Goal: Task Accomplishment & Management: Use online tool/utility

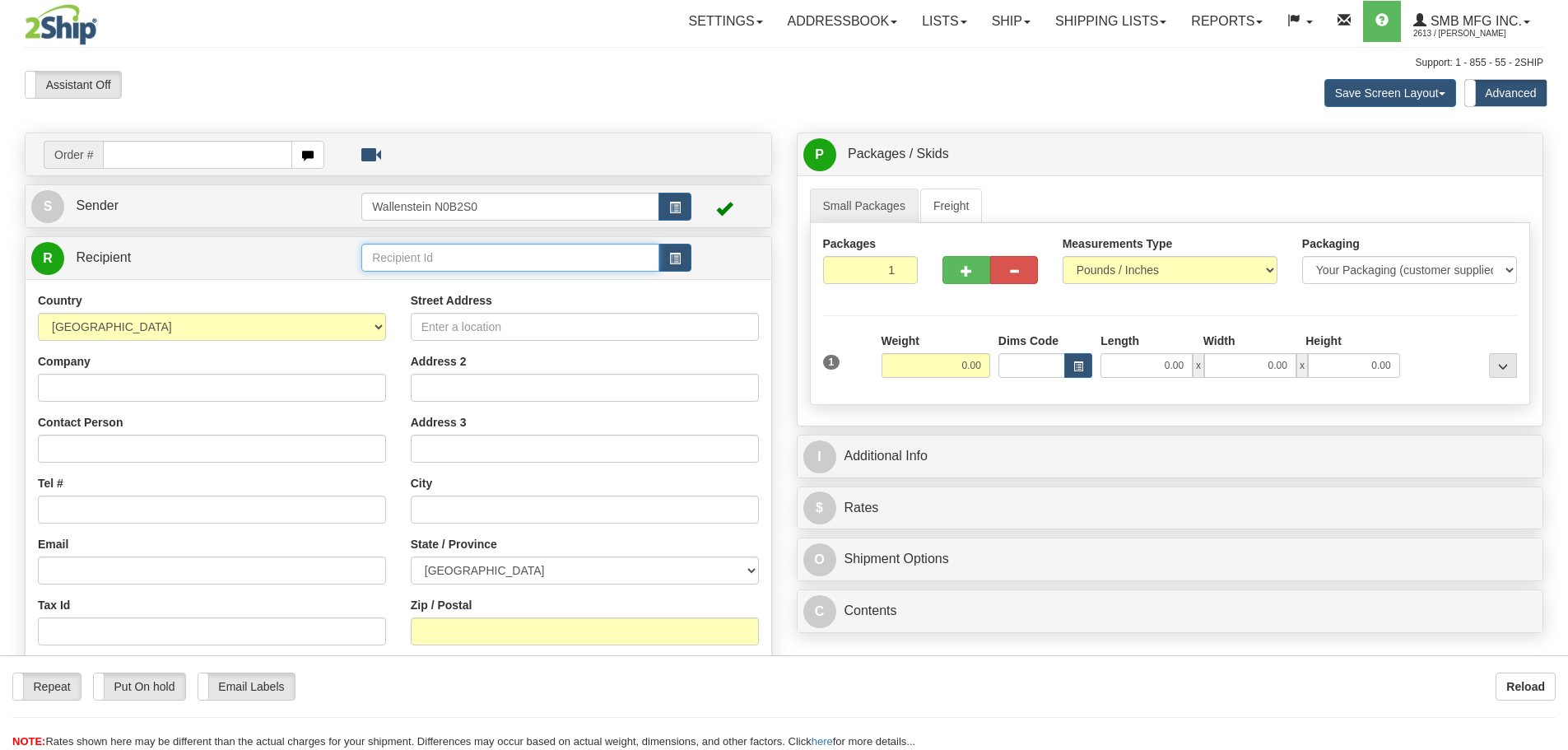
click at [386, 258] on input "text" at bounding box center [510, 258] width 298 height 28
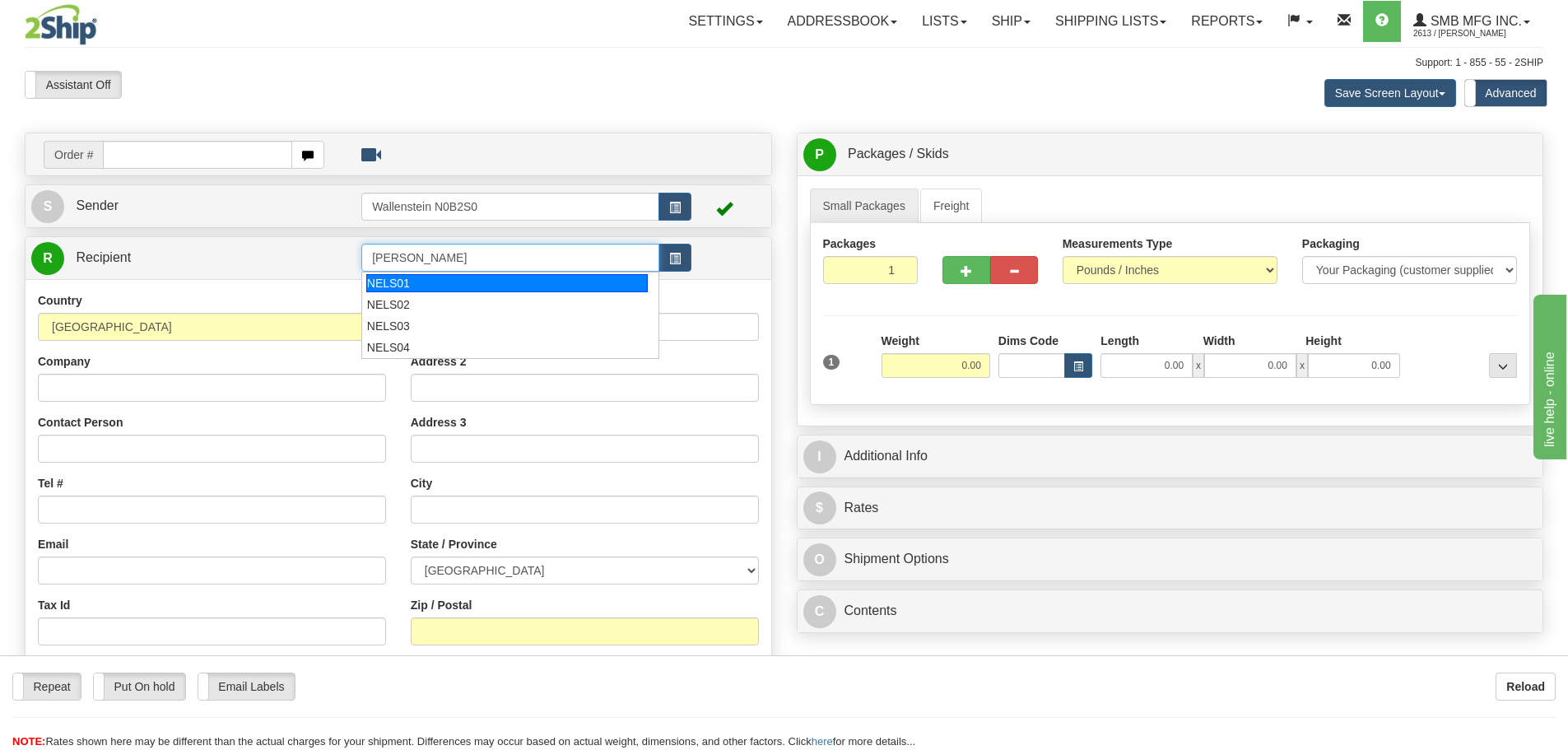
click at [421, 283] on div "NELS01" at bounding box center [508, 283] width 282 height 18
type input "NELS01"
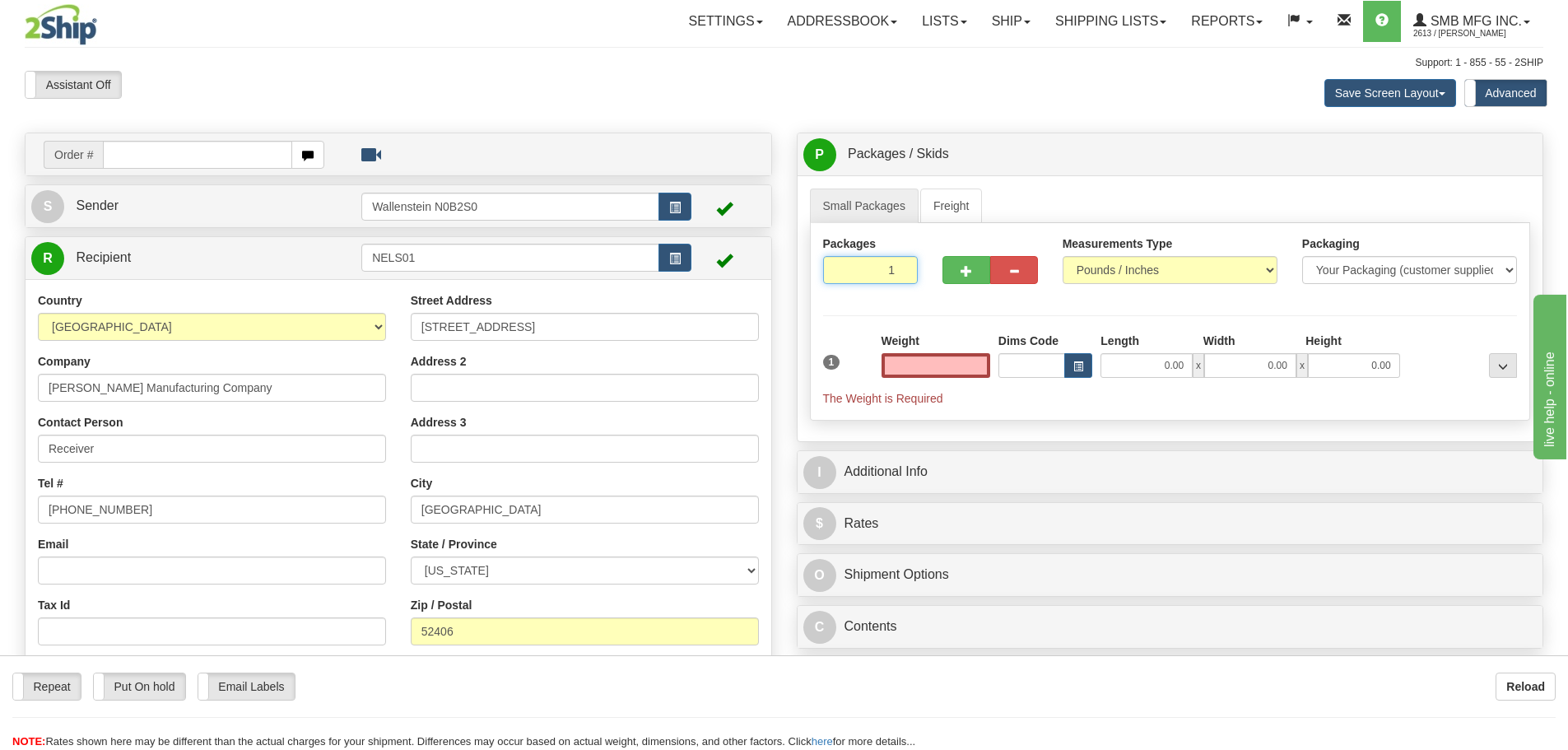
type input "0.00"
click at [879, 268] on input "1" at bounding box center [871, 270] width 96 height 28
type input "2"
click at [947, 361] on div "Packages 2 1 Measurements Type" at bounding box center [1170, 321] width 721 height 198
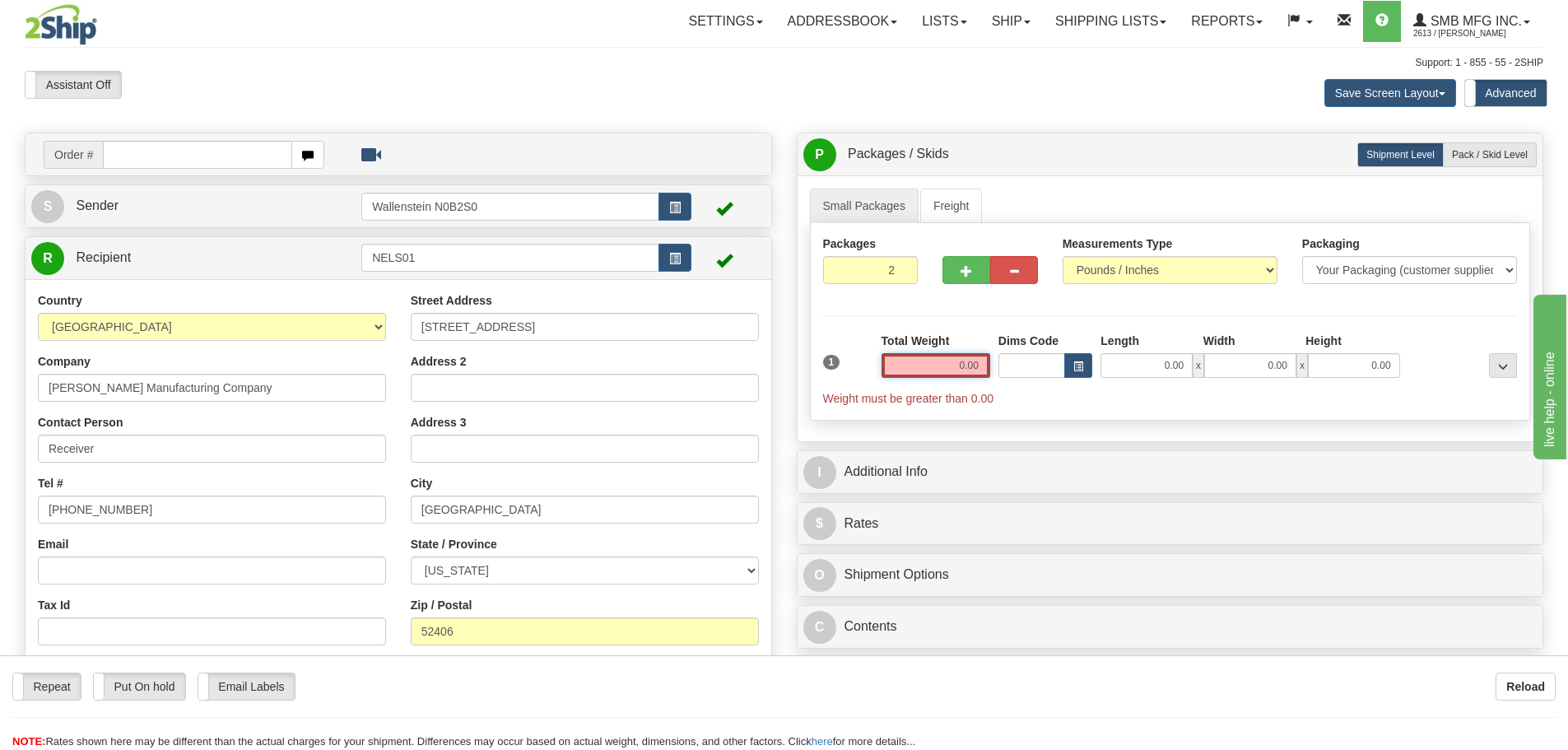
click at [947, 361] on input "0.00" at bounding box center [935, 366] width 109 height 24
click at [947, 361] on input "text" at bounding box center [935, 366] width 109 height 24
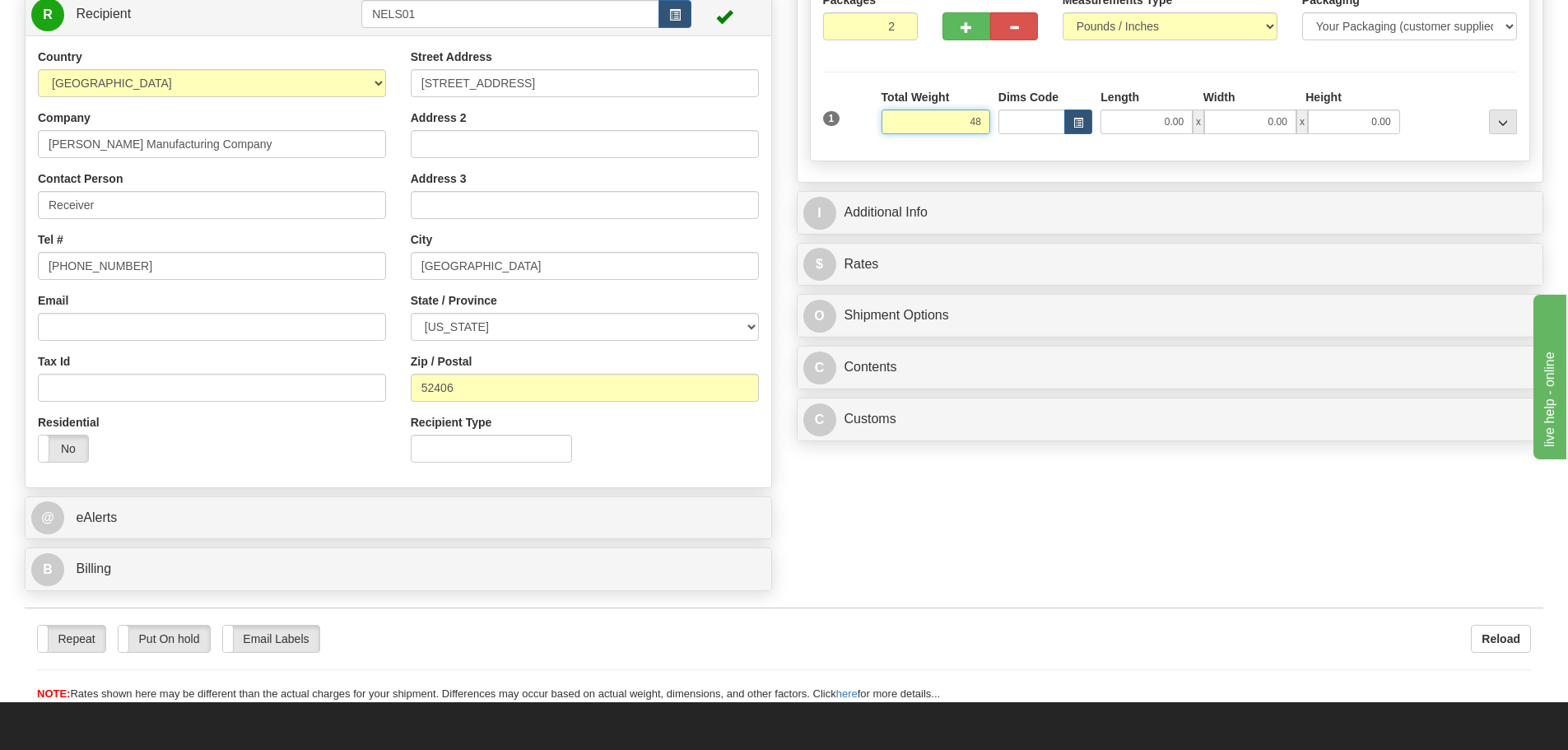
scroll to position [83, 0]
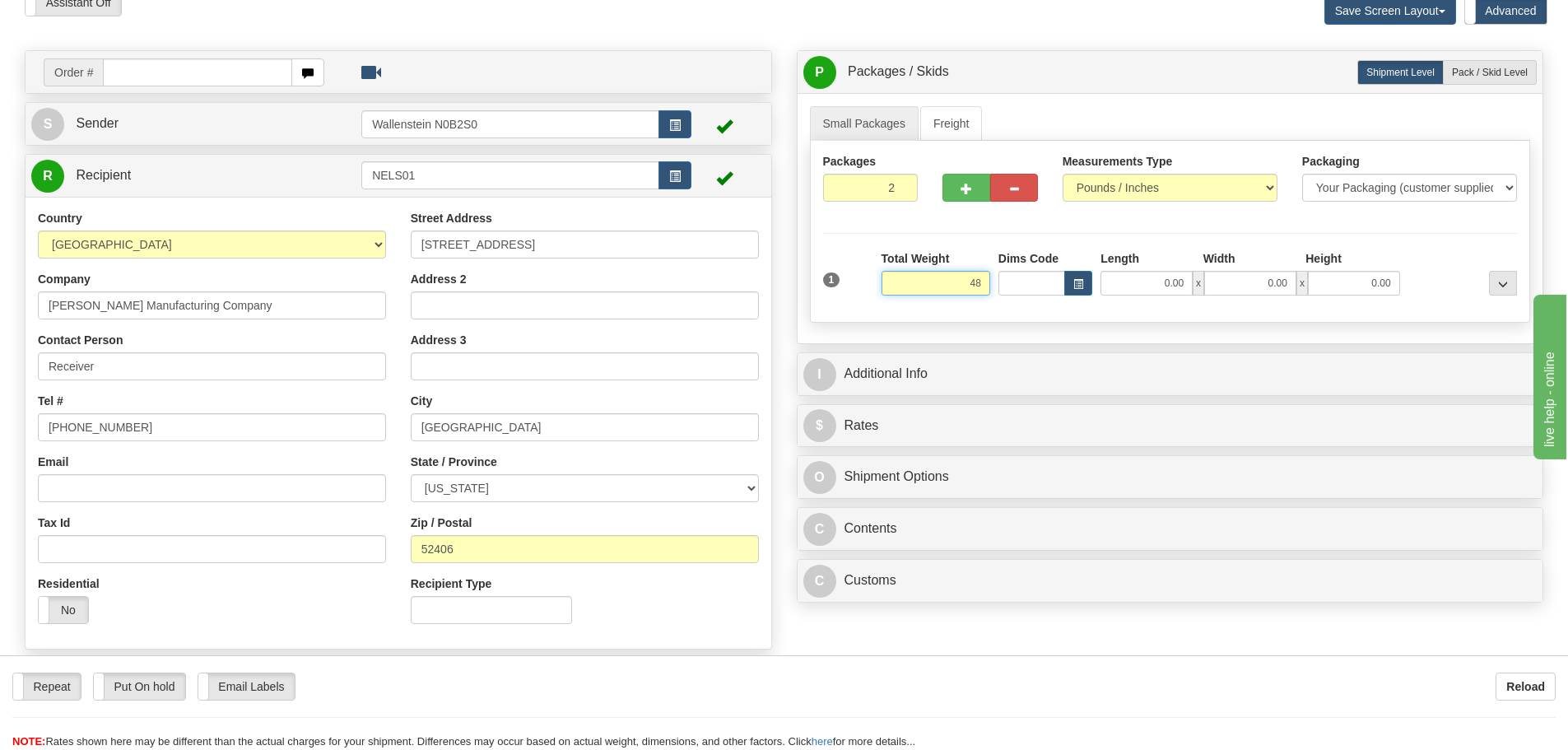
click button "Delete" at bounding box center [0, 0] width 0 height 0
type input "48.00"
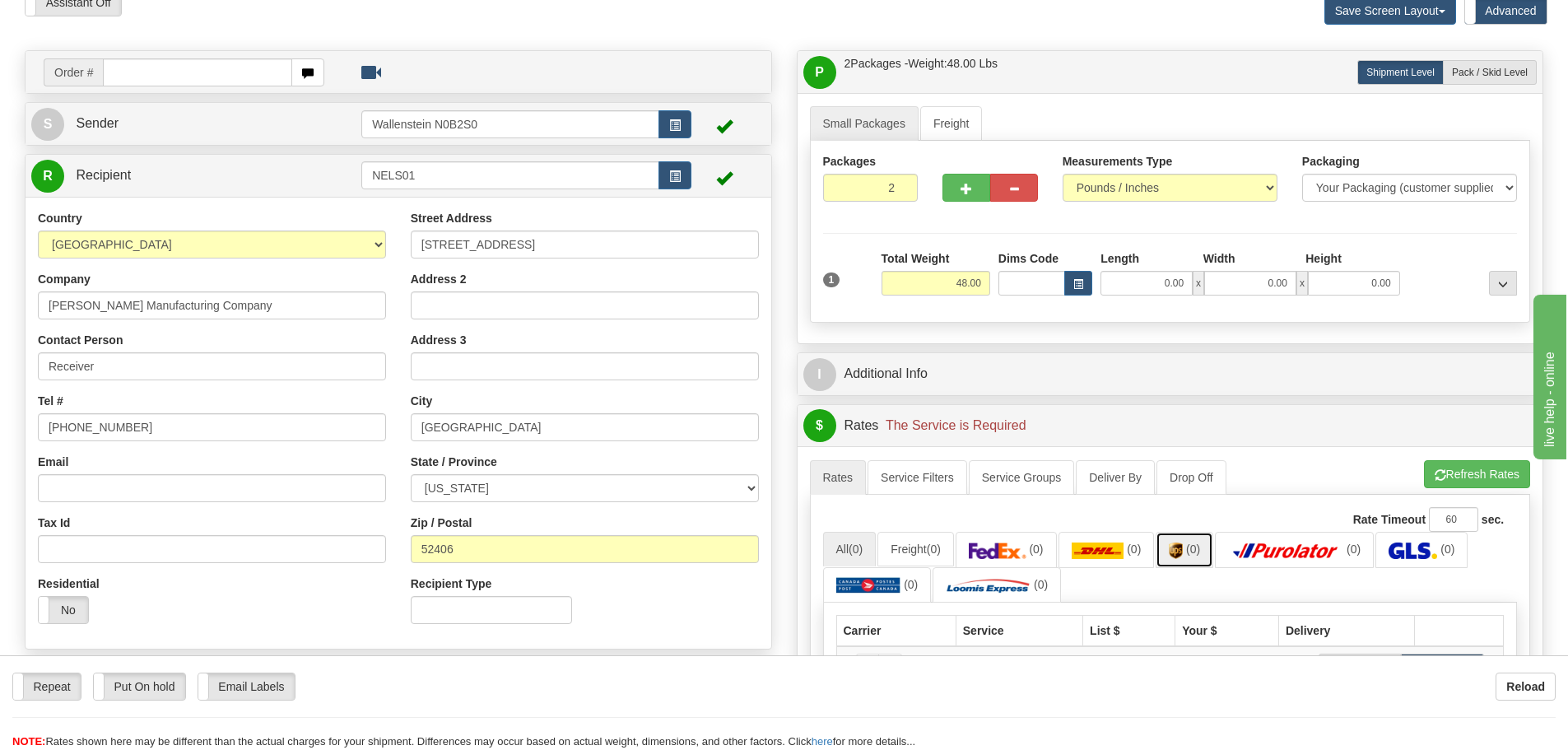
click at [1182, 557] on img at bounding box center [1175, 551] width 14 height 17
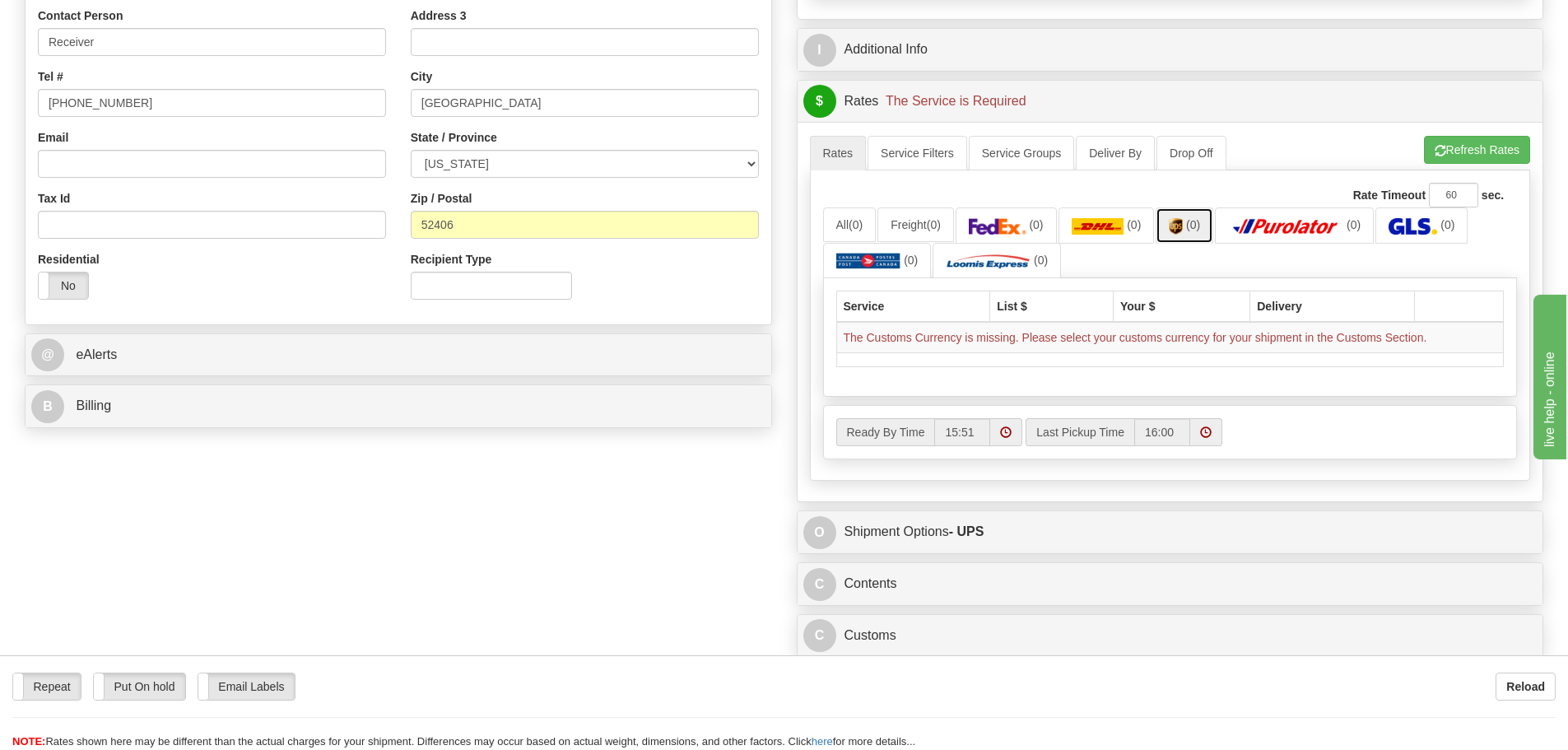
scroll to position [412, 0]
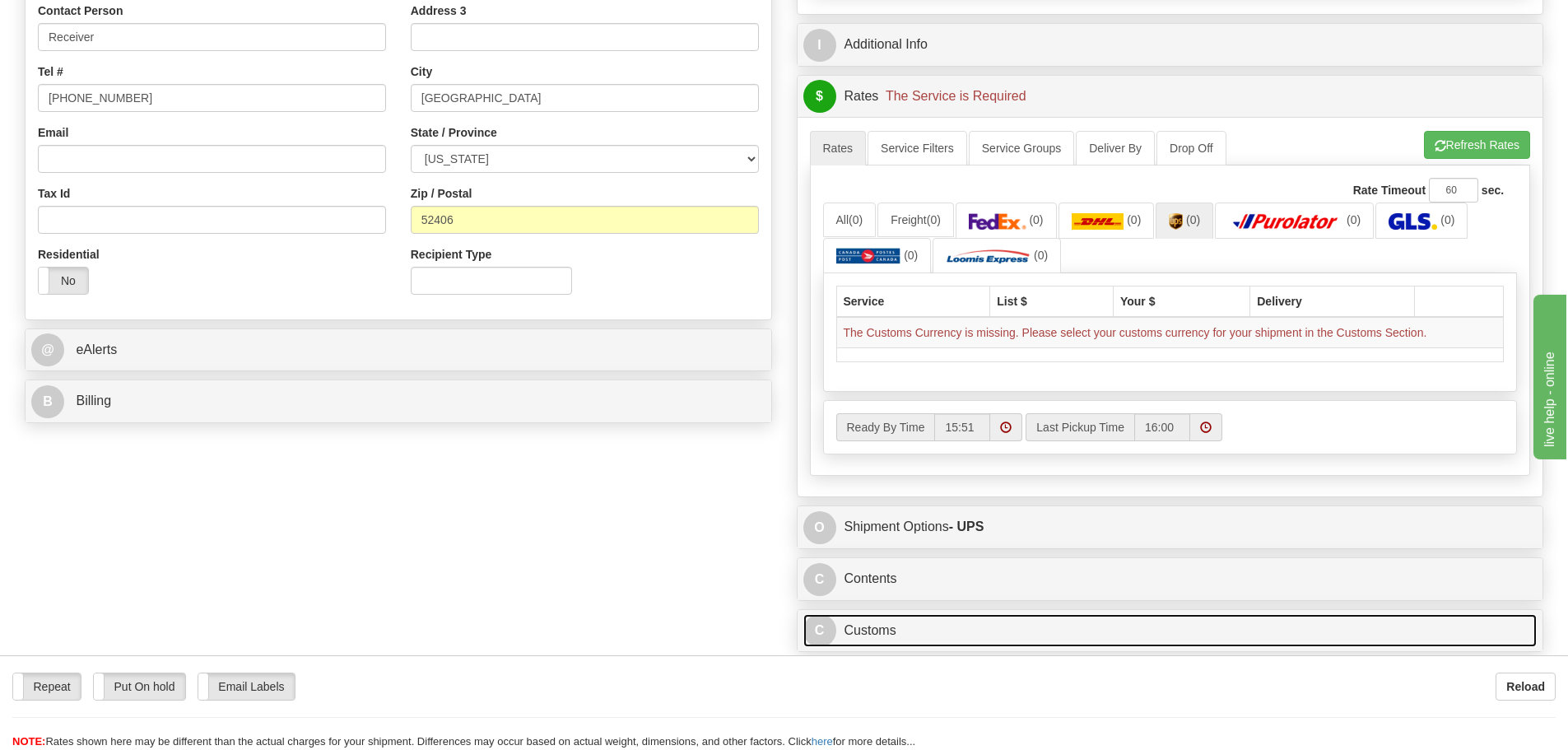
click at [994, 629] on link "C Customs" at bounding box center [1170, 631] width 734 height 34
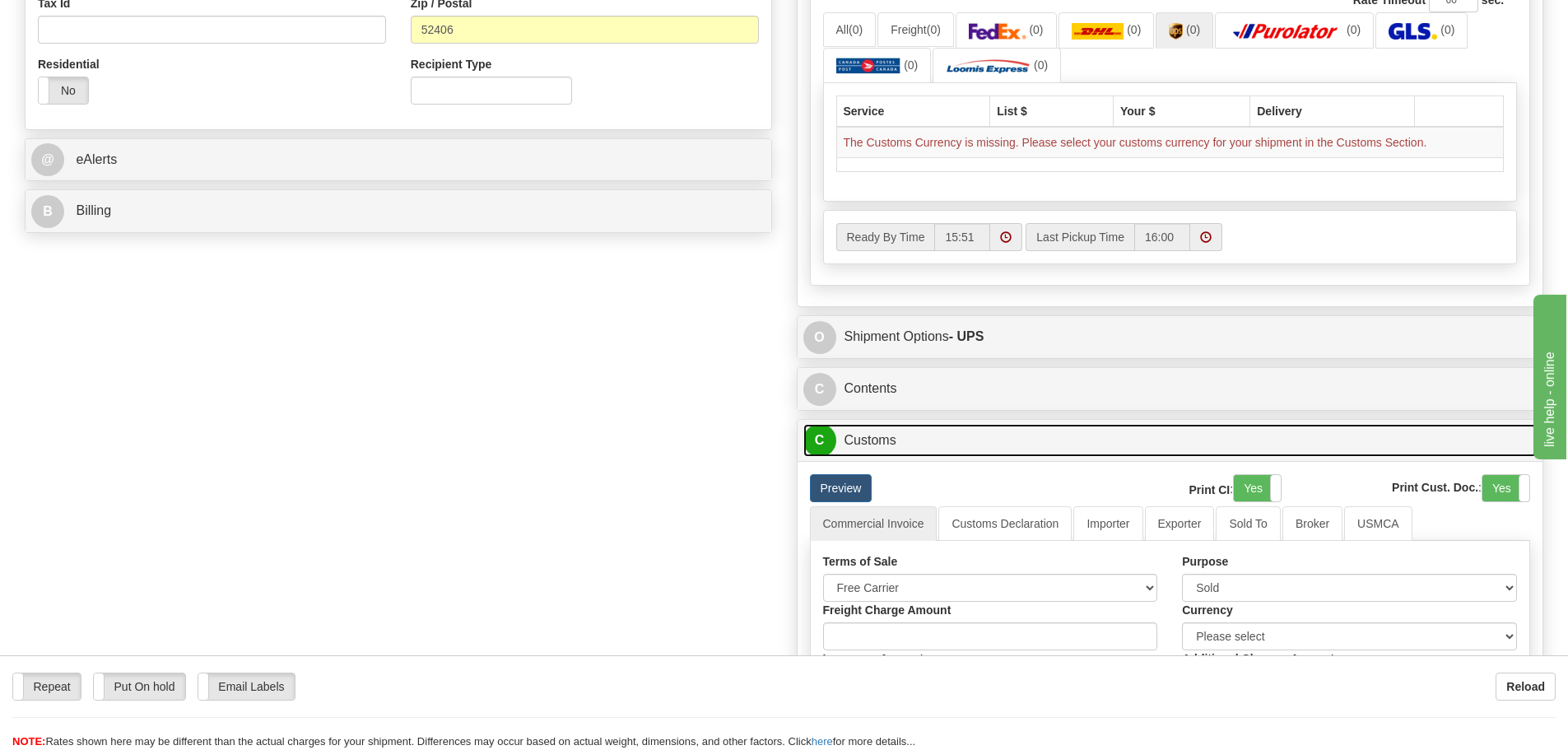
scroll to position [659, 0]
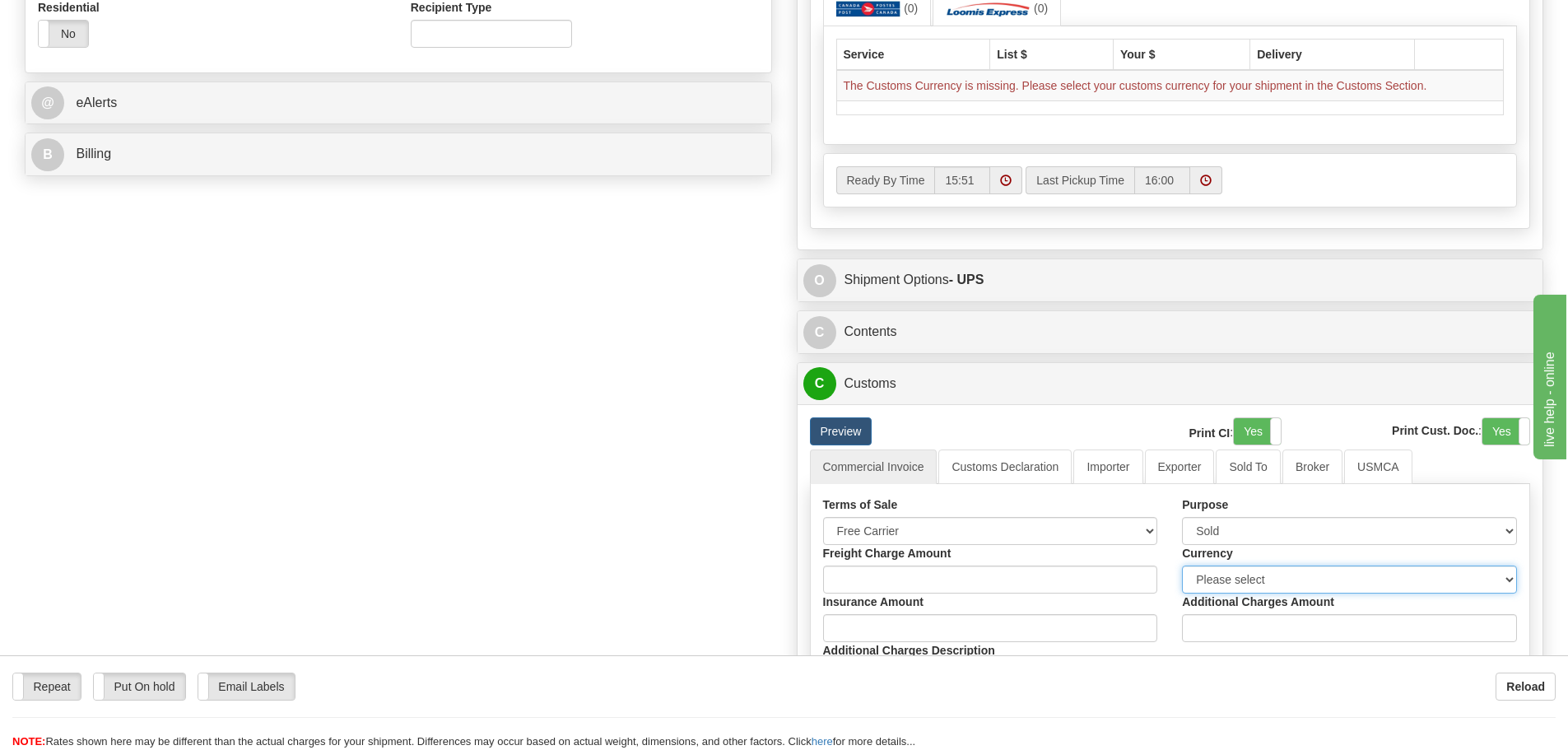
click at [1255, 579] on select "Please select CAD USD EUR ZAR [PERSON_NAME] ARN AUD AUS AWG BBD BFR BGN BHD BMD…" at bounding box center [1349, 579] width 335 height 28
select select "0"
click at [1181, 565] on select "Please select CAD USD EUR ZAR [PERSON_NAME] ARN AUD AUS AWG BBD BFR BGN BHD BMD…" at bounding box center [1349, 579] width 335 height 28
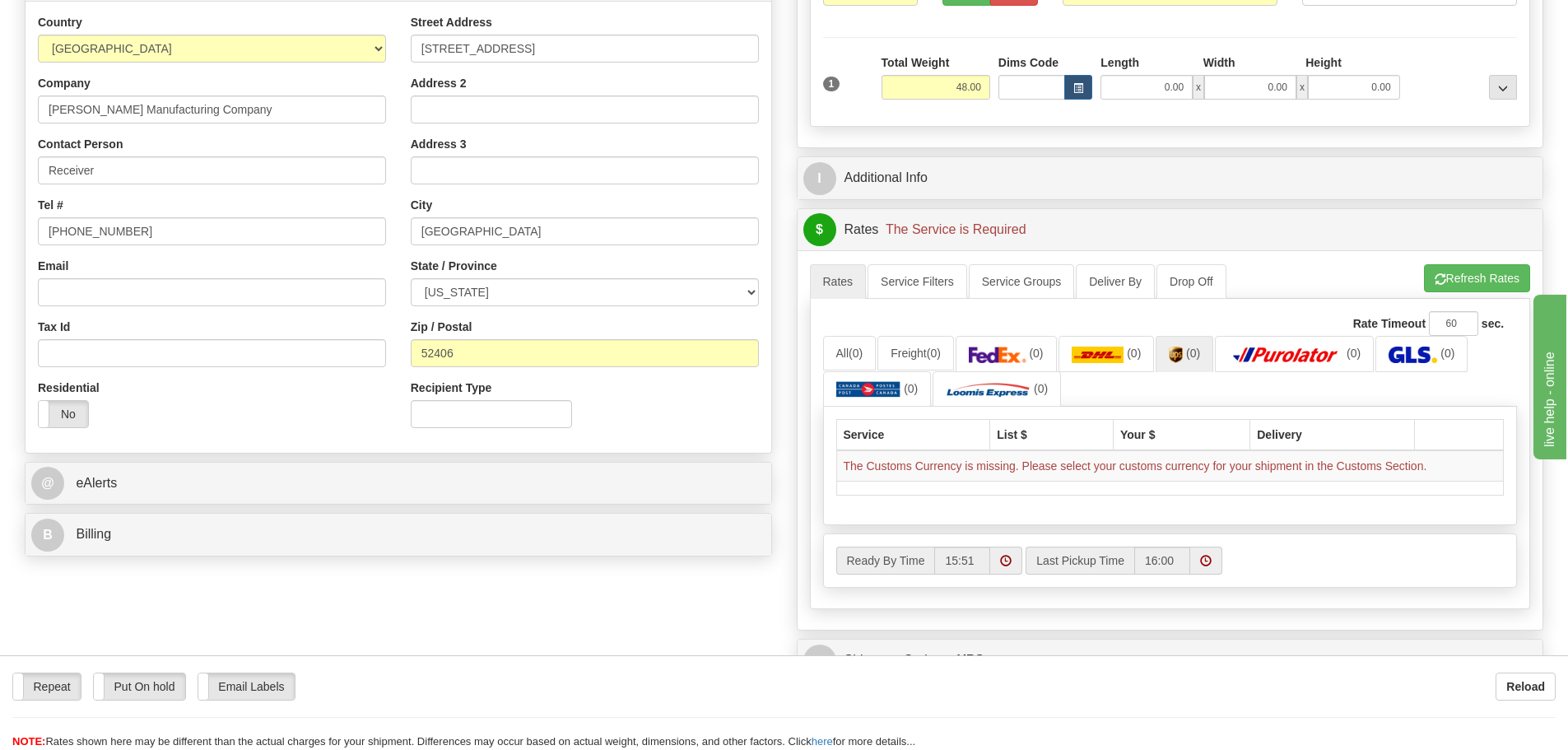
scroll to position [247, 0]
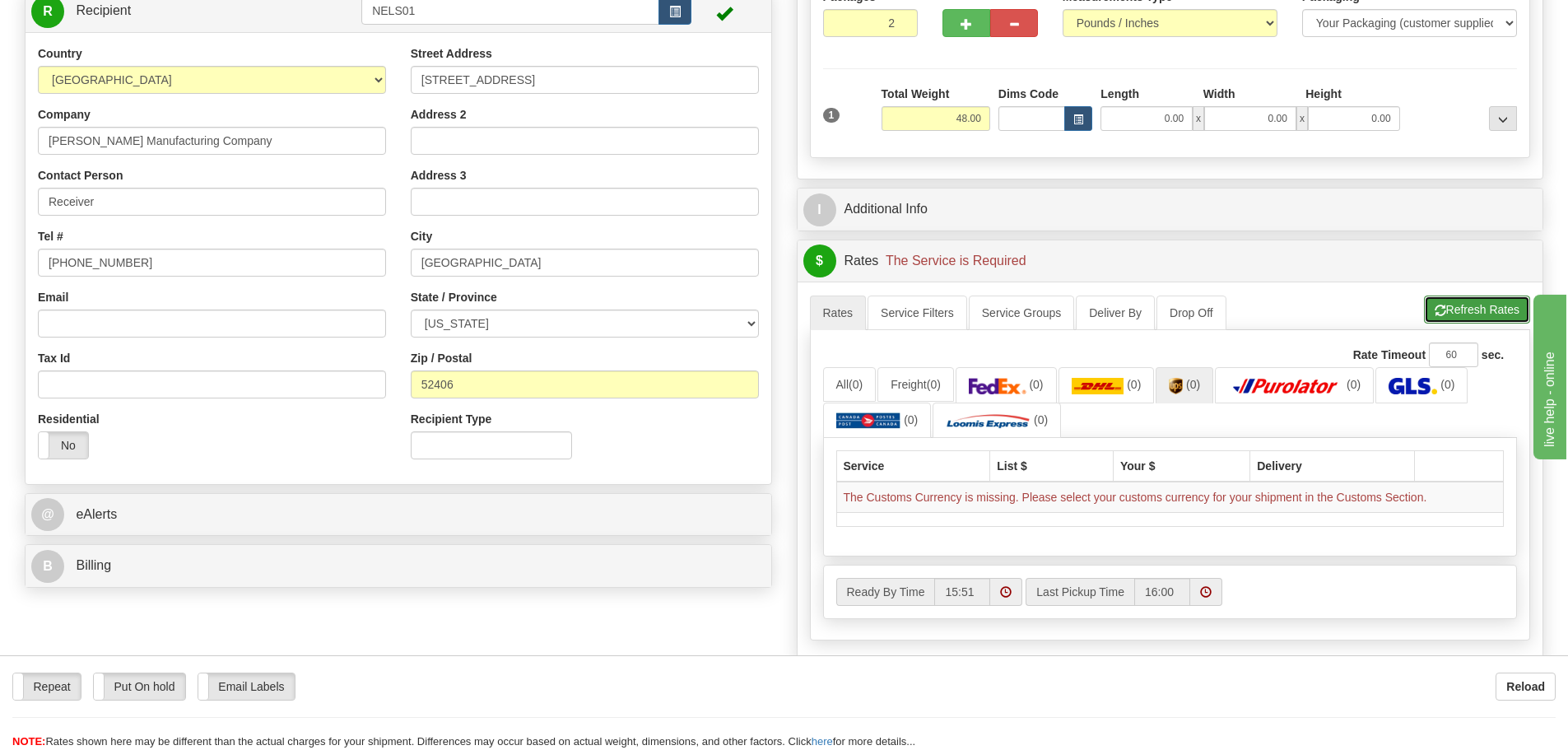
click at [1468, 310] on button "Refresh Rates" at bounding box center [1477, 309] width 106 height 28
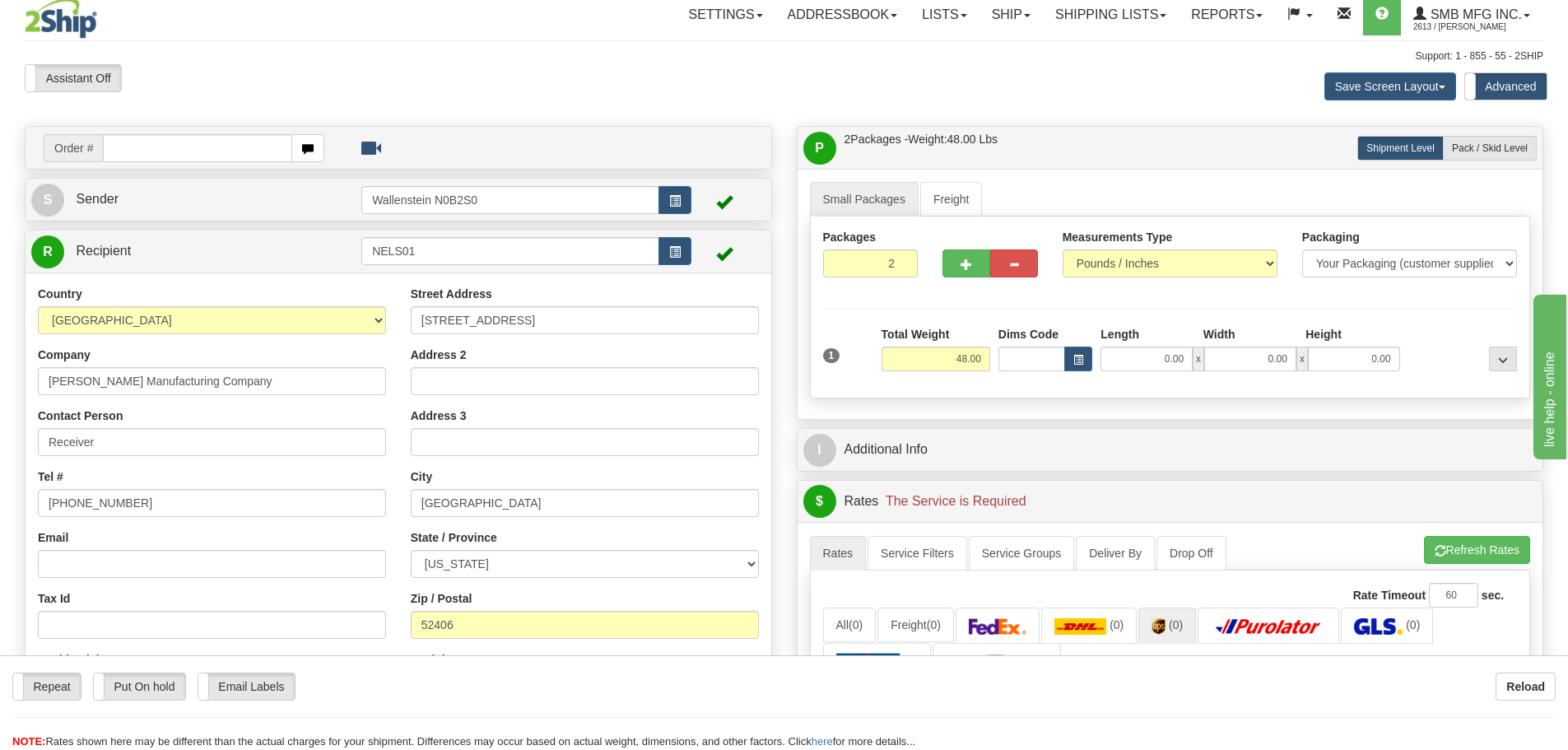
scroll to position [0, 0]
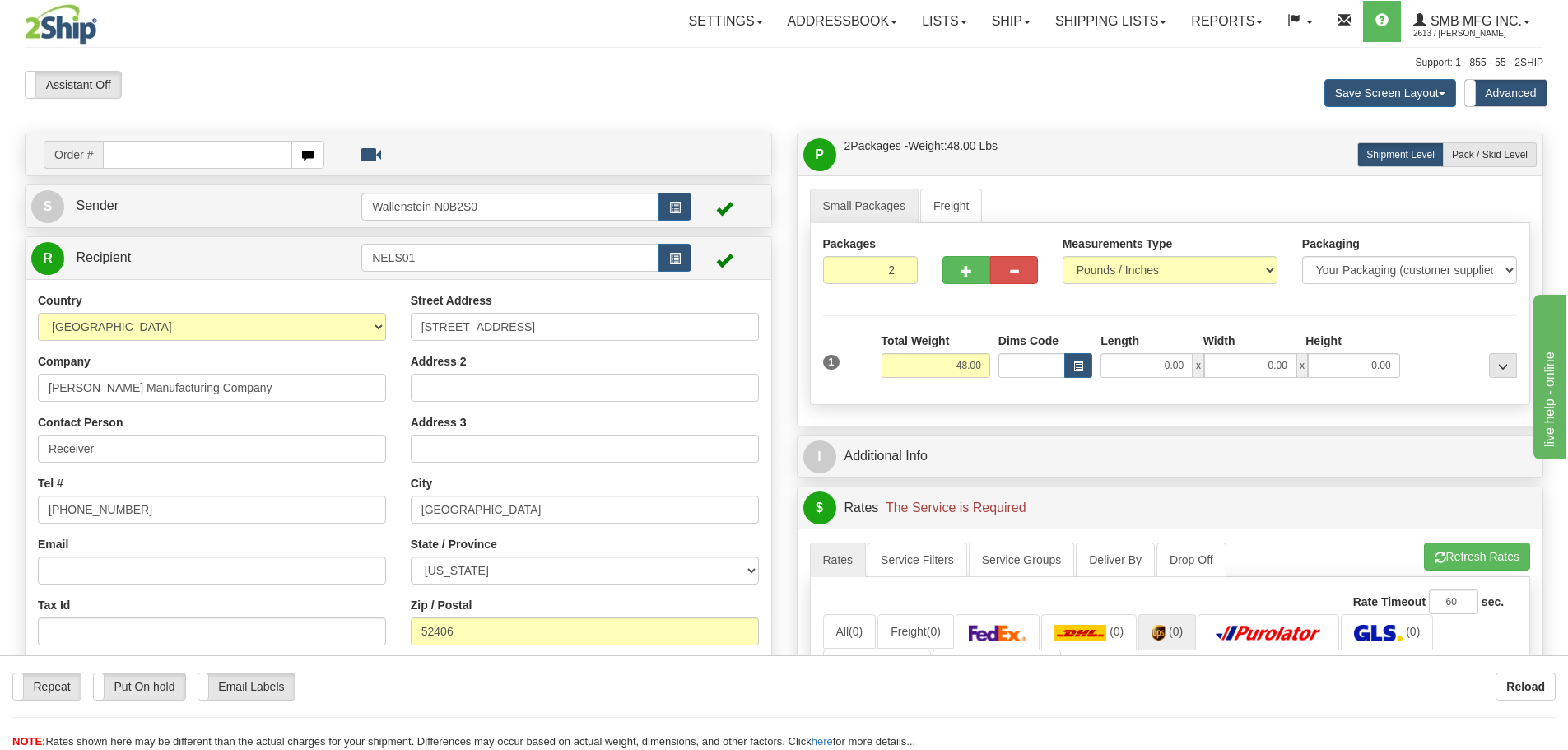
click at [1134, 83] on div "Save Screen Layout Save Layout Reset to Default Standard Advanced" at bounding box center [1234, 92] width 643 height 44
